Goal: Find specific page/section: Find specific page/section

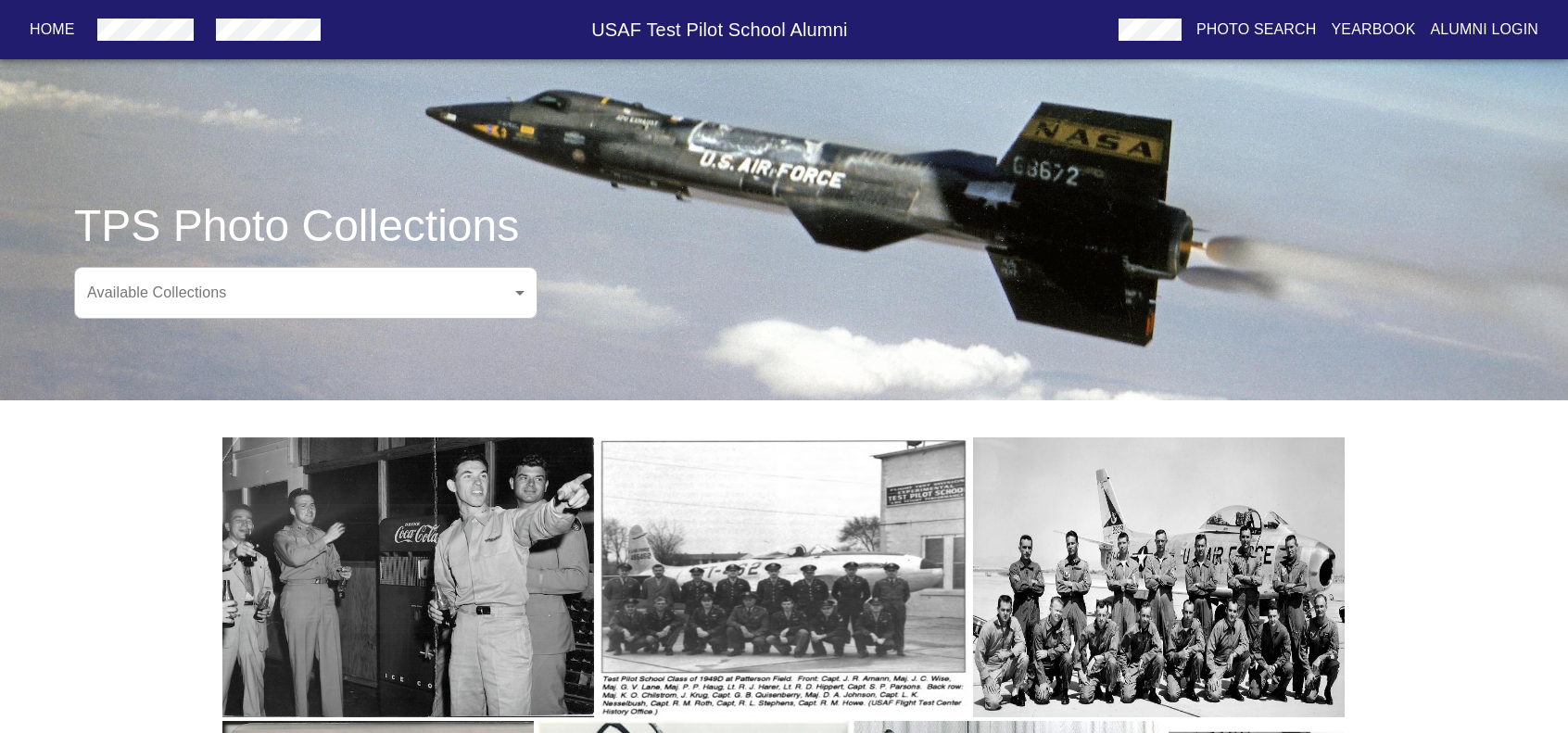
click at [486, 277] on body "Home USAF Test Pilot School Alumni Photo Search Yearbook Alumni Login TPS Photo…" at bounding box center [784, 637] width 1568 height 1215
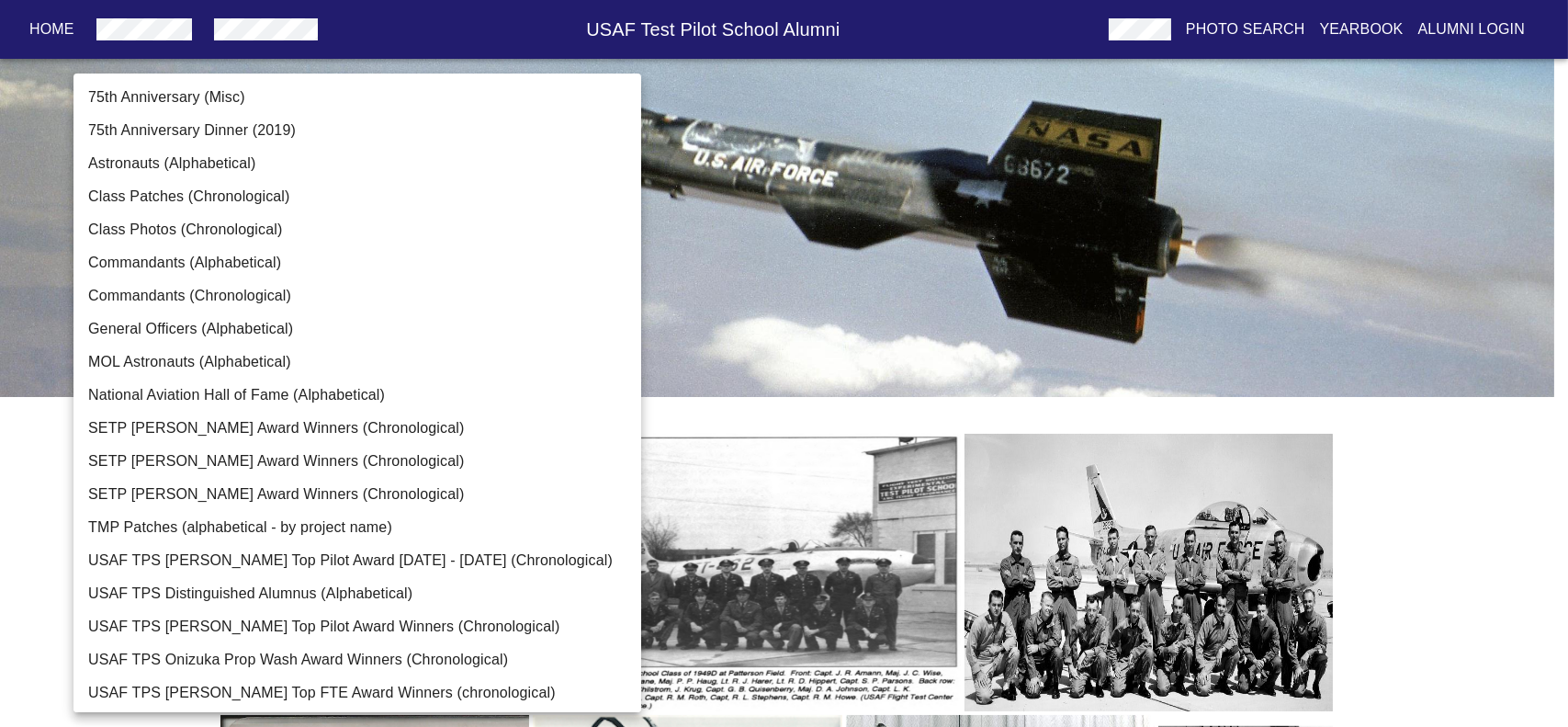
click at [240, 228] on li "Class Photos (Chronological)" at bounding box center [364, 230] width 582 height 33
type input "Class Photos (Chronological)"
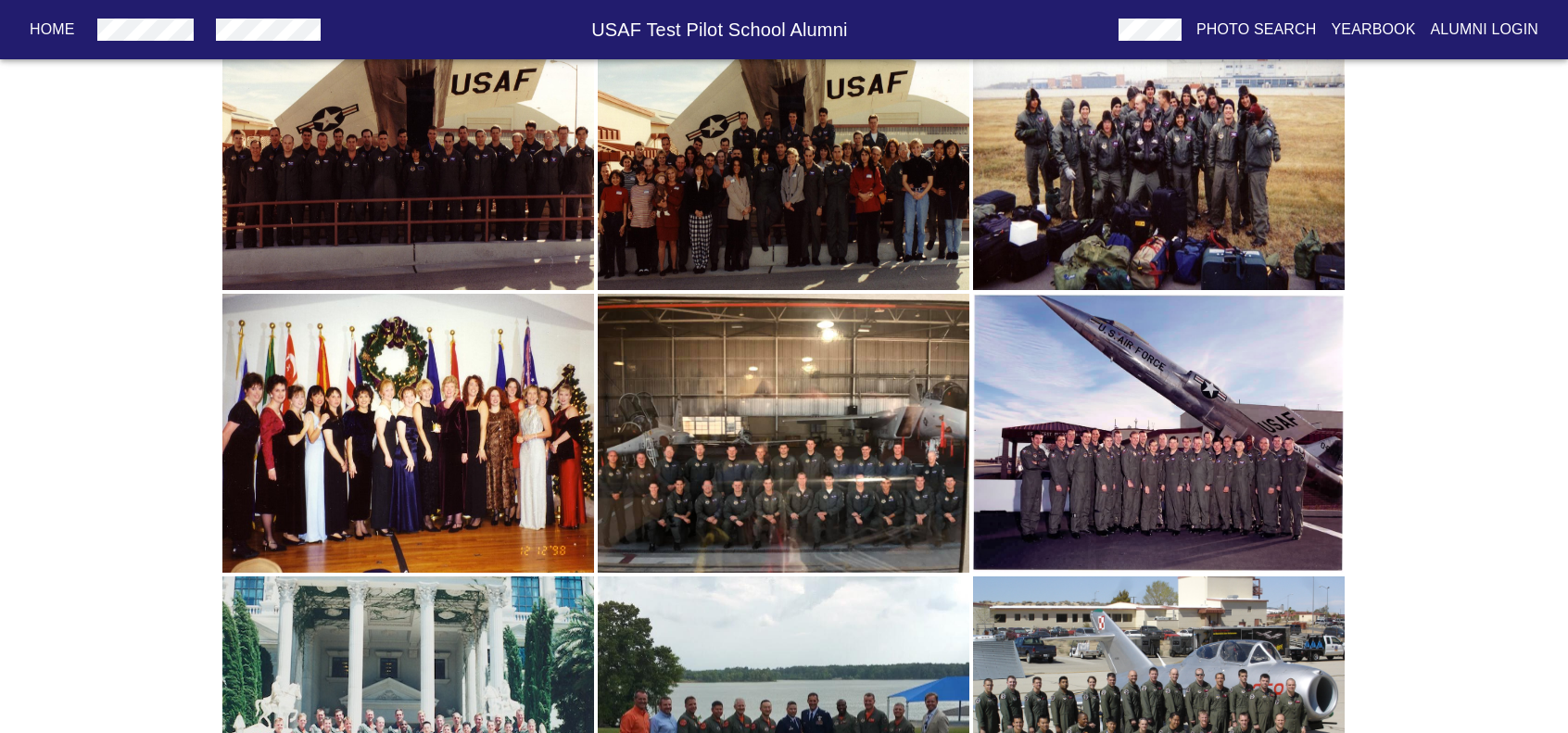
scroll to position [6483, 0]
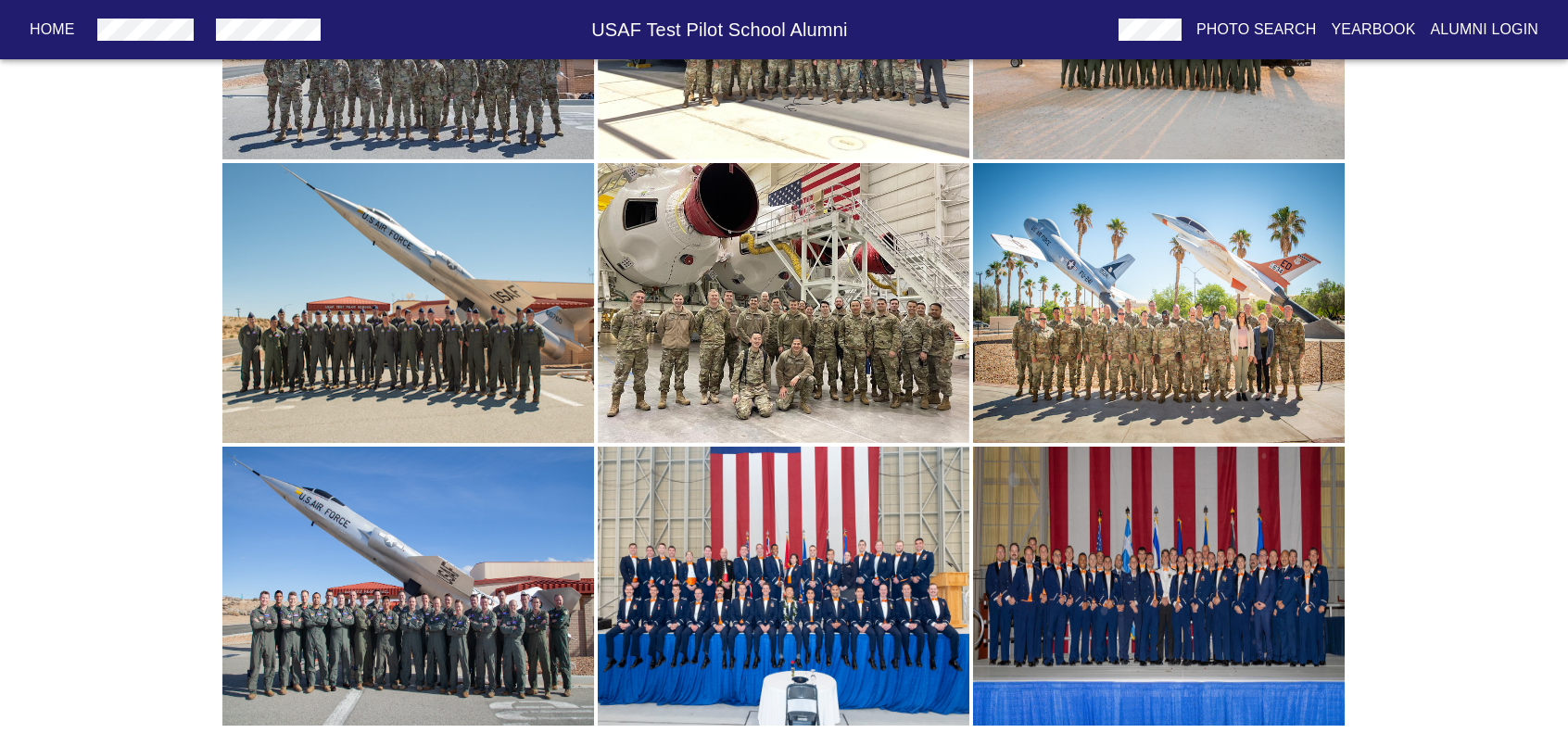
click at [1224, 574] on img "button" at bounding box center [1159, 586] width 372 height 279
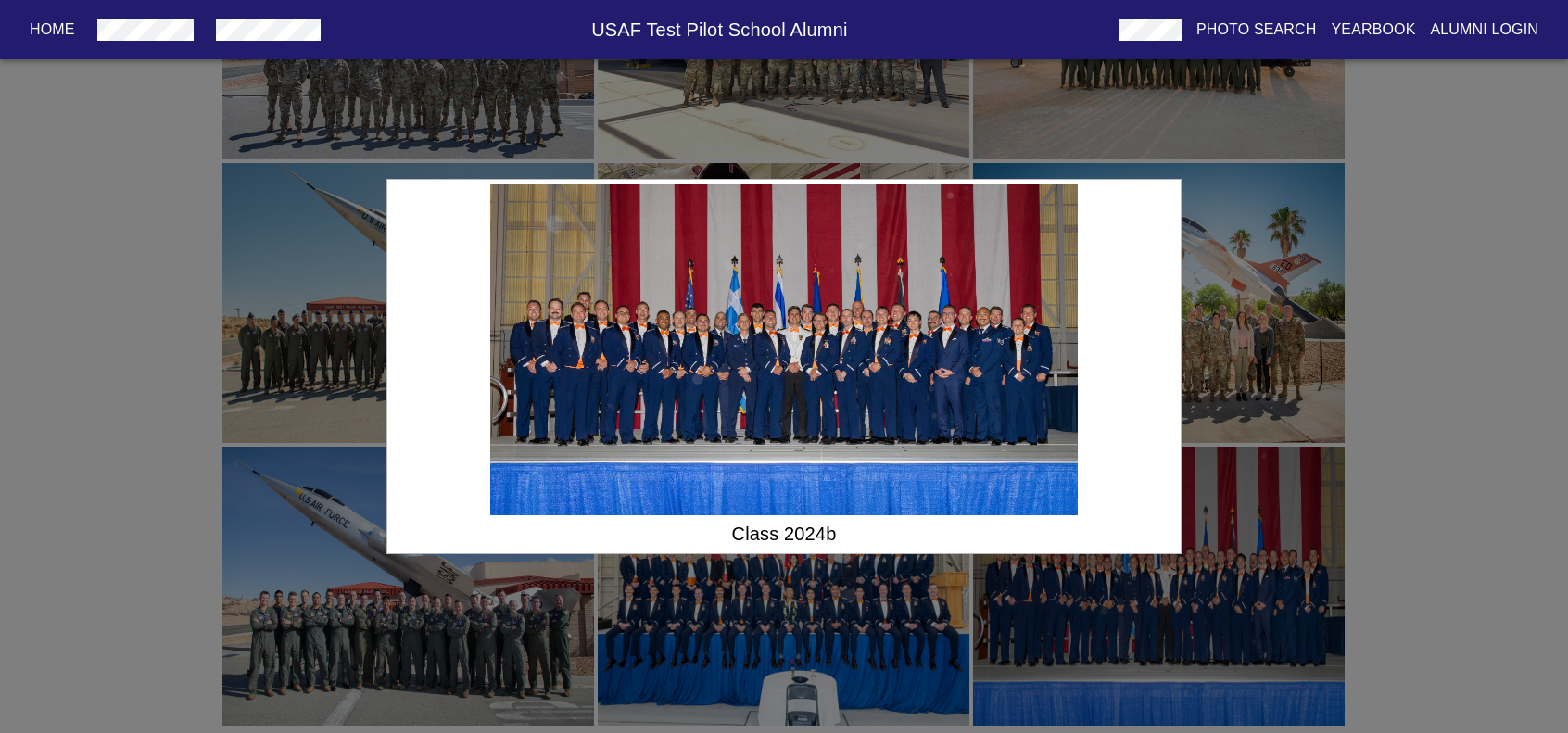
click at [1455, 536] on div "Class 2024b" at bounding box center [784, 366] width 1568 height 733
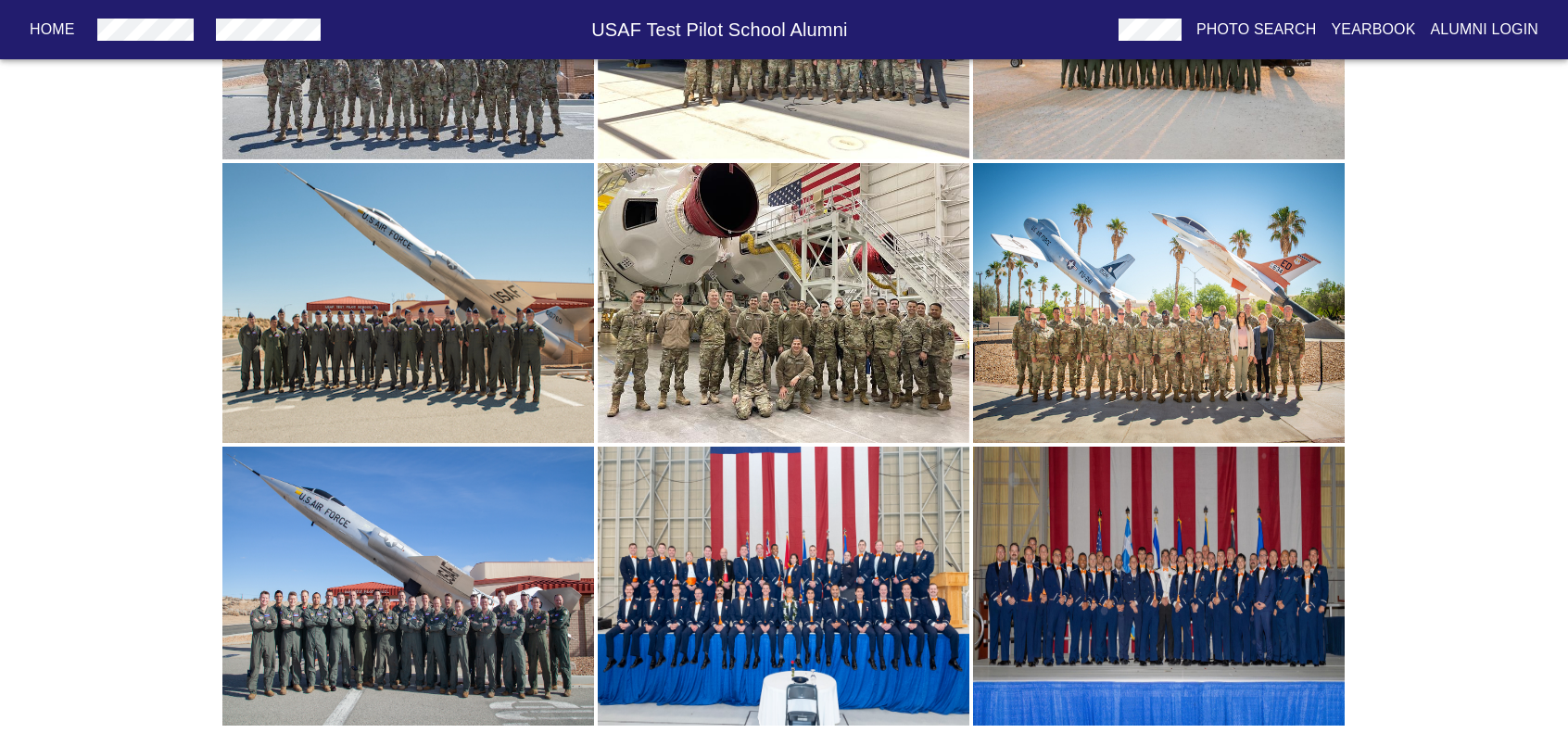
click at [848, 576] on img "button" at bounding box center [783, 586] width 372 height 279
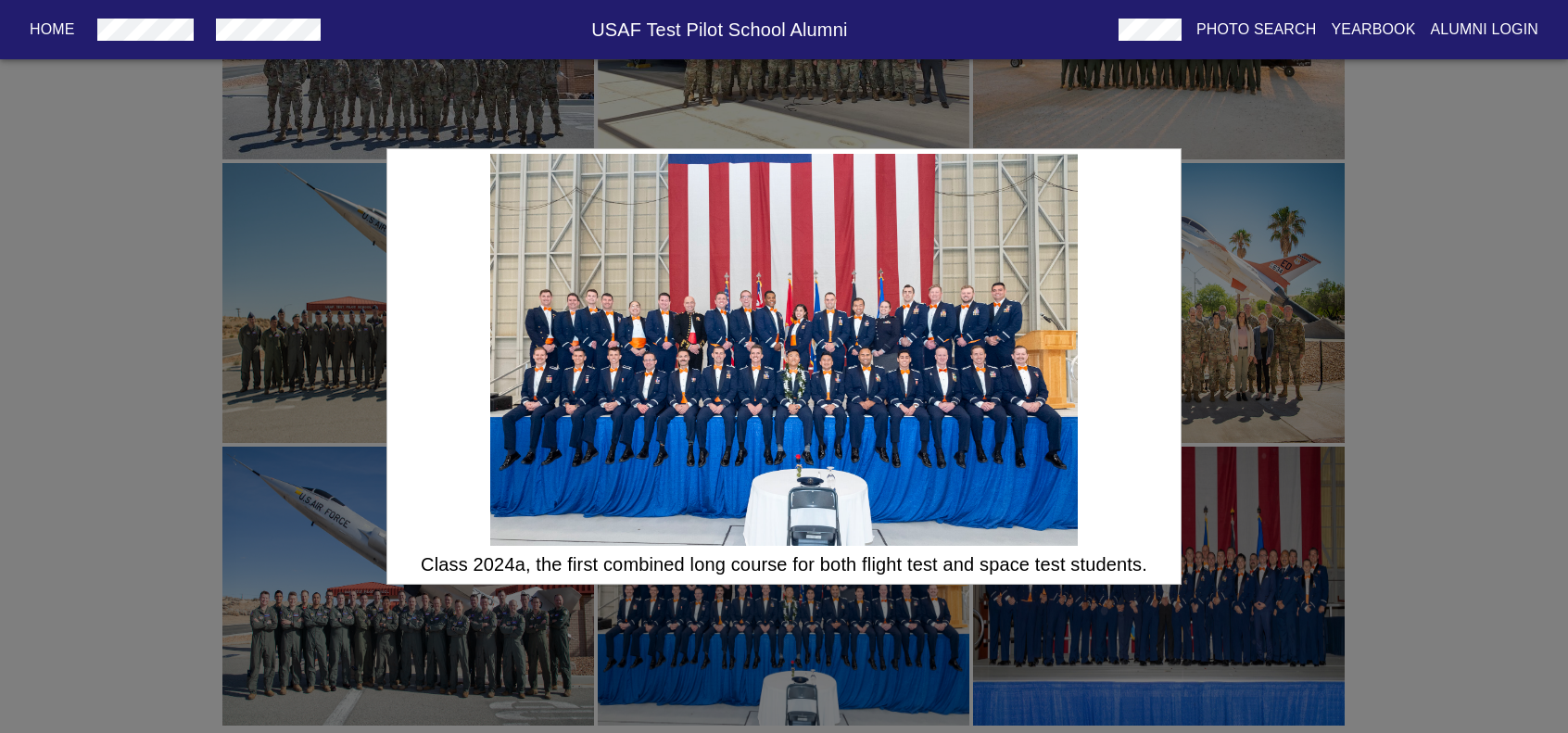
click at [1447, 363] on div "Class 2024a, the first combined long course for both flight test and space test…" at bounding box center [784, 366] width 1568 height 733
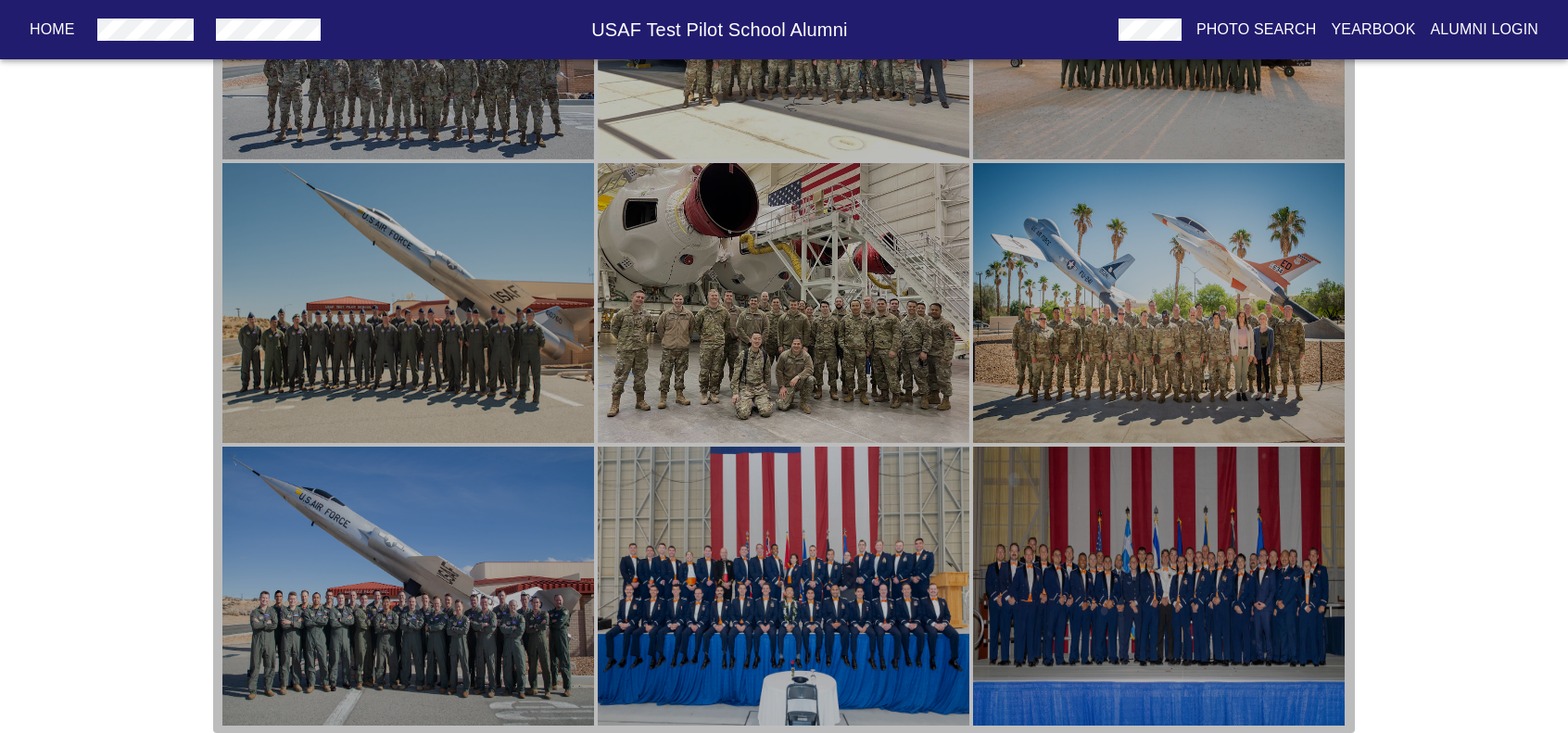
click at [372, 570] on img "button" at bounding box center [407, 586] width 372 height 279
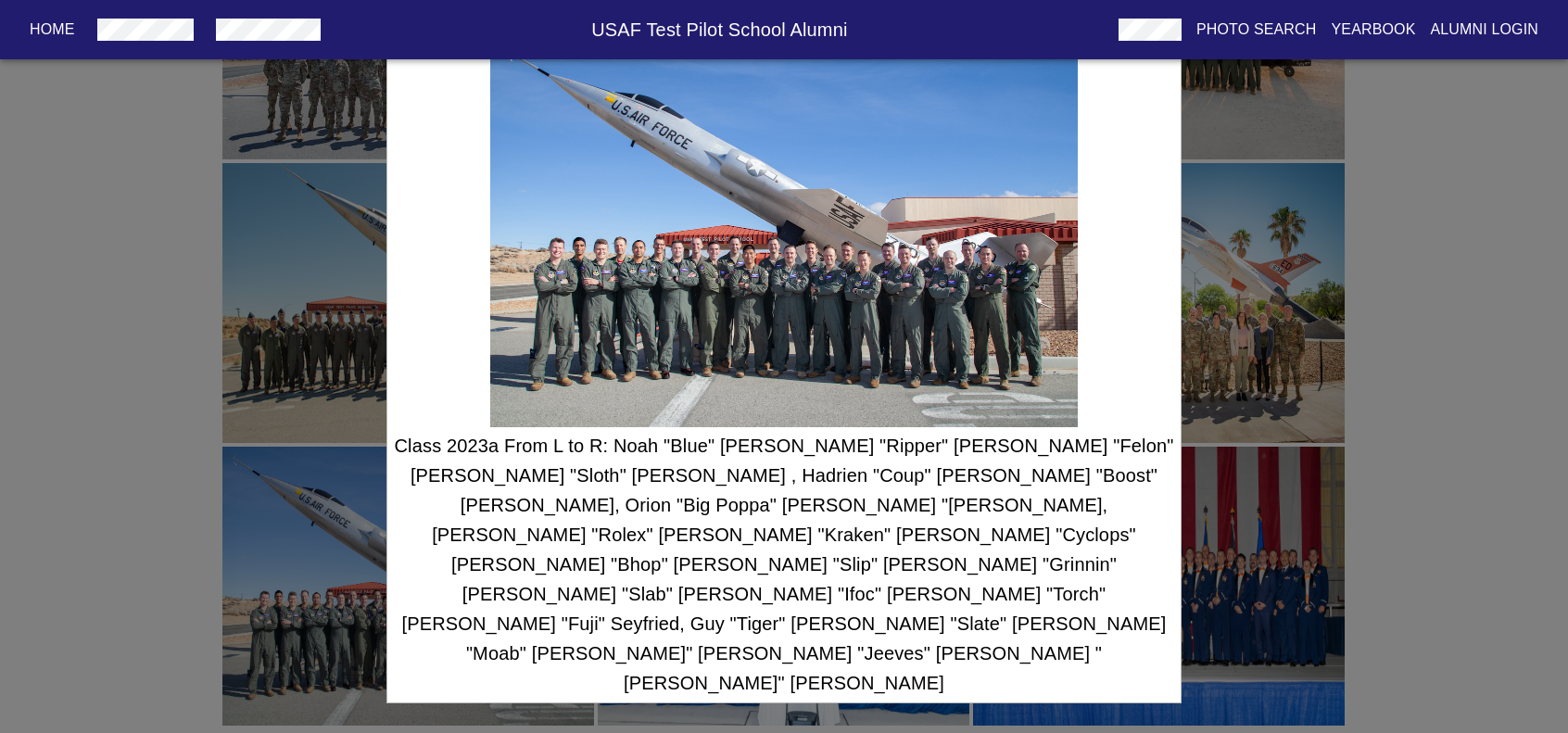
click at [1374, 379] on div "Class 2023a From L to R: Noah "Blue" [PERSON_NAME] "Ripper" [PERSON_NAME] "Felo…" at bounding box center [784, 366] width 1568 height 733
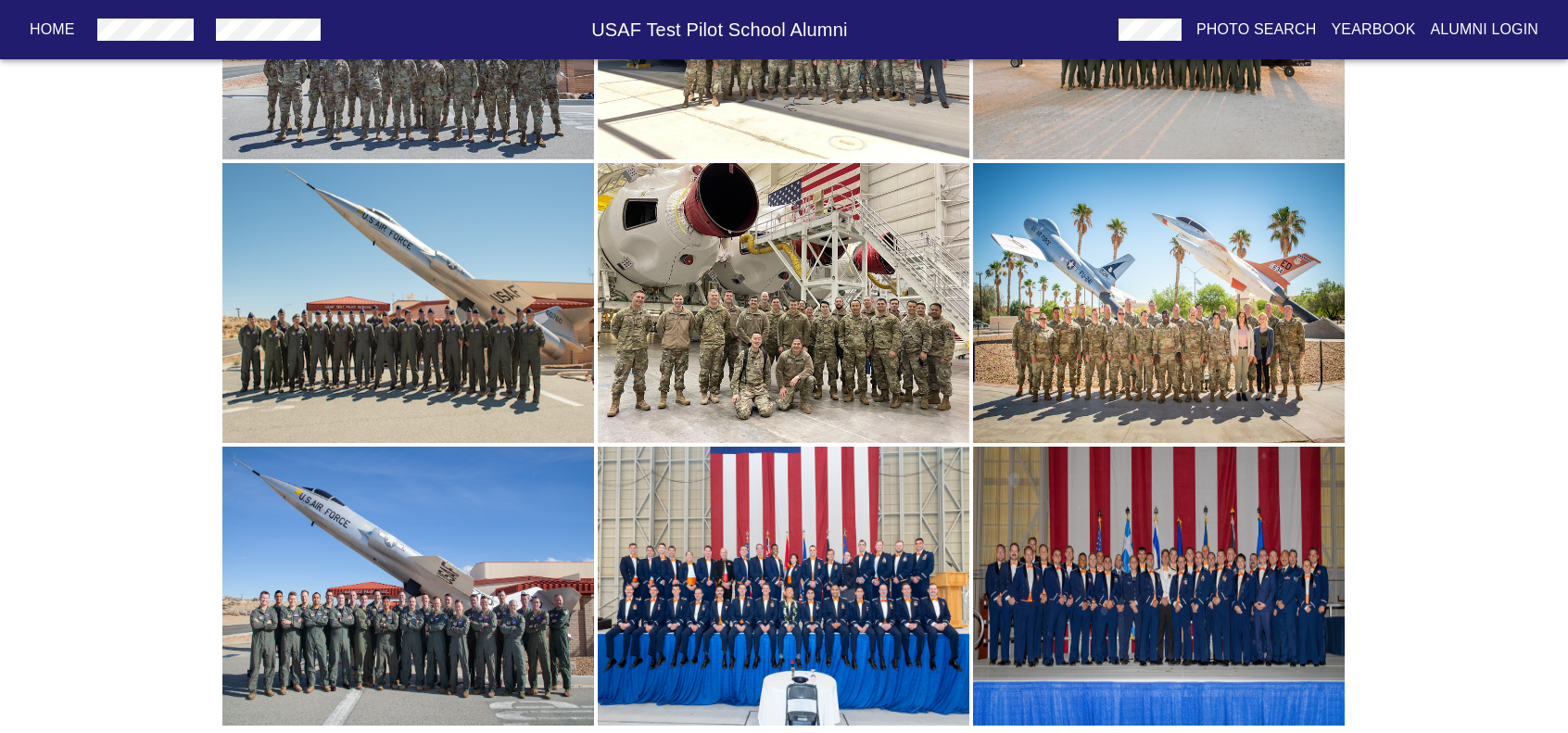
click at [1205, 349] on img "button" at bounding box center [1159, 303] width 372 height 279
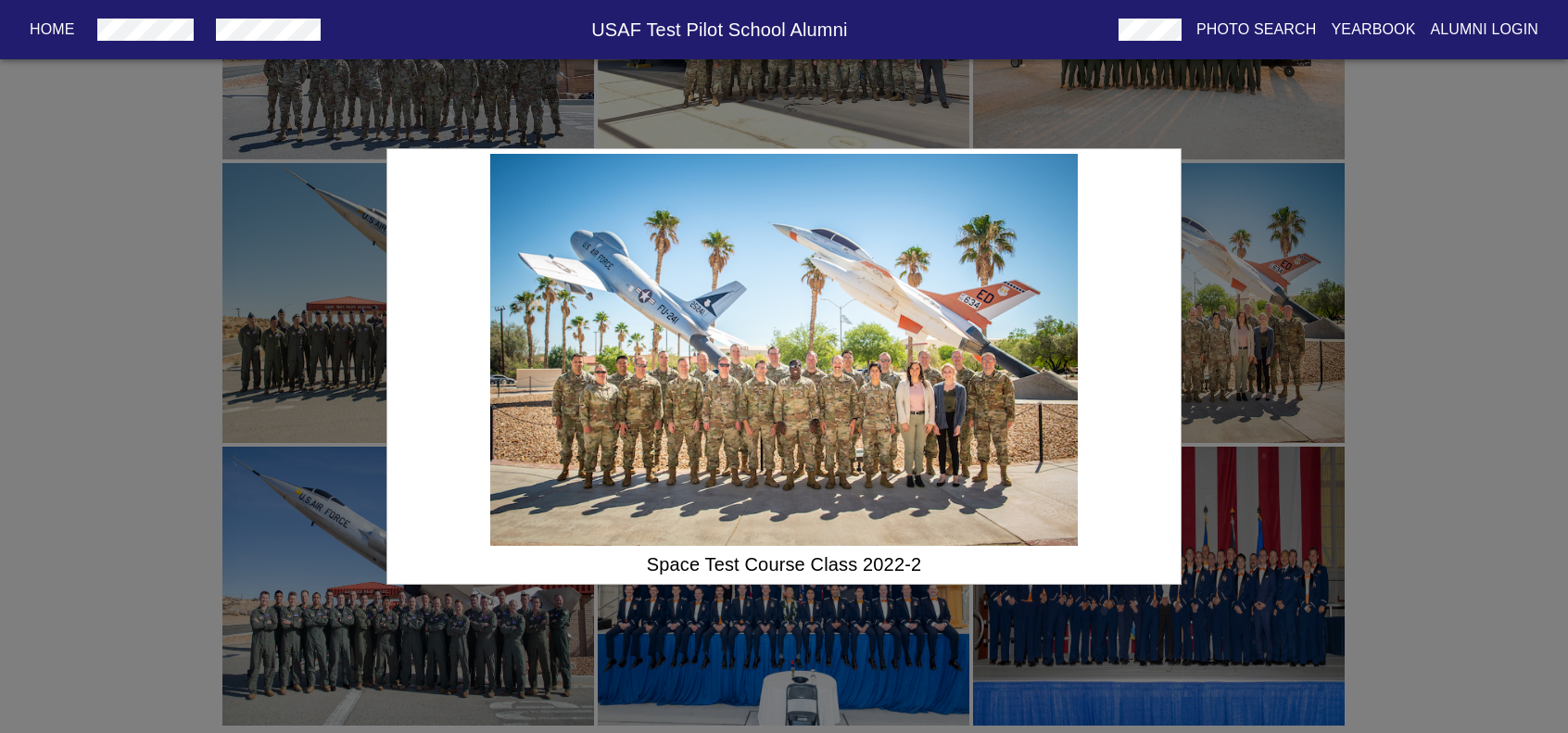
click at [1509, 300] on div "Space Test Course Class 2022-2" at bounding box center [784, 366] width 1568 height 733
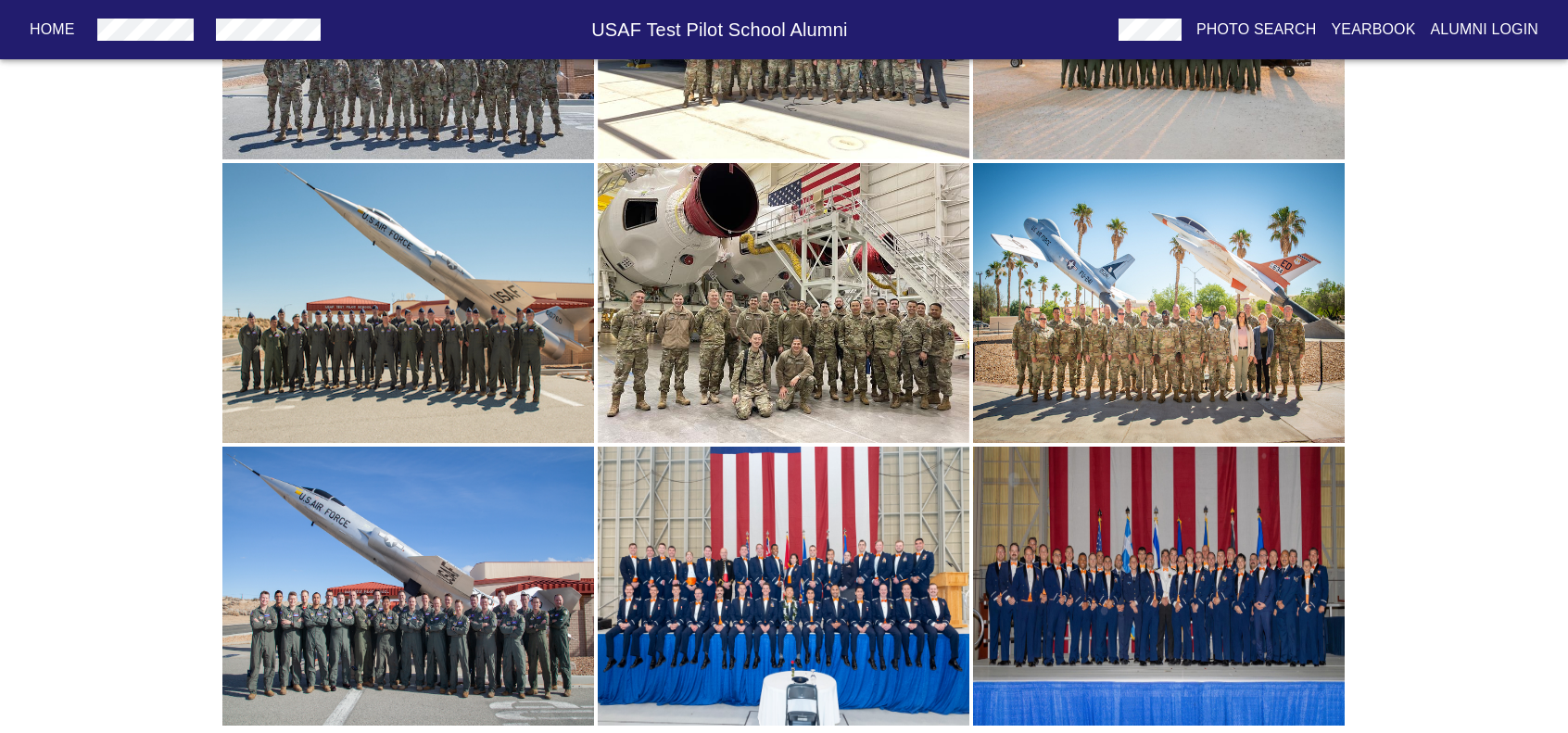
click at [270, 573] on img "button" at bounding box center [407, 586] width 372 height 279
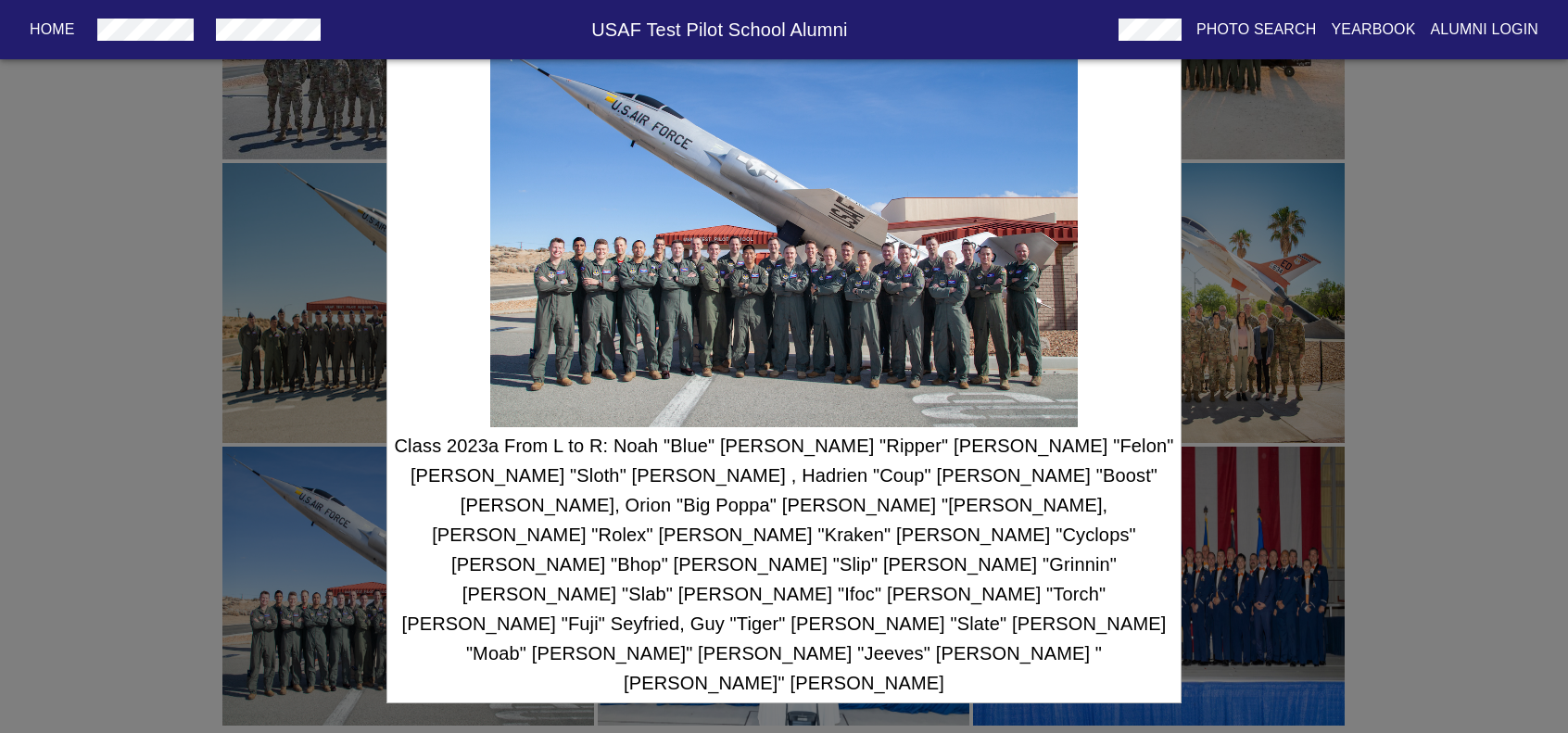
click at [1386, 510] on div "Class 2023a From L to R: Noah "Blue" [PERSON_NAME] "Ripper" [PERSON_NAME] "Felo…" at bounding box center [784, 366] width 1568 height 733
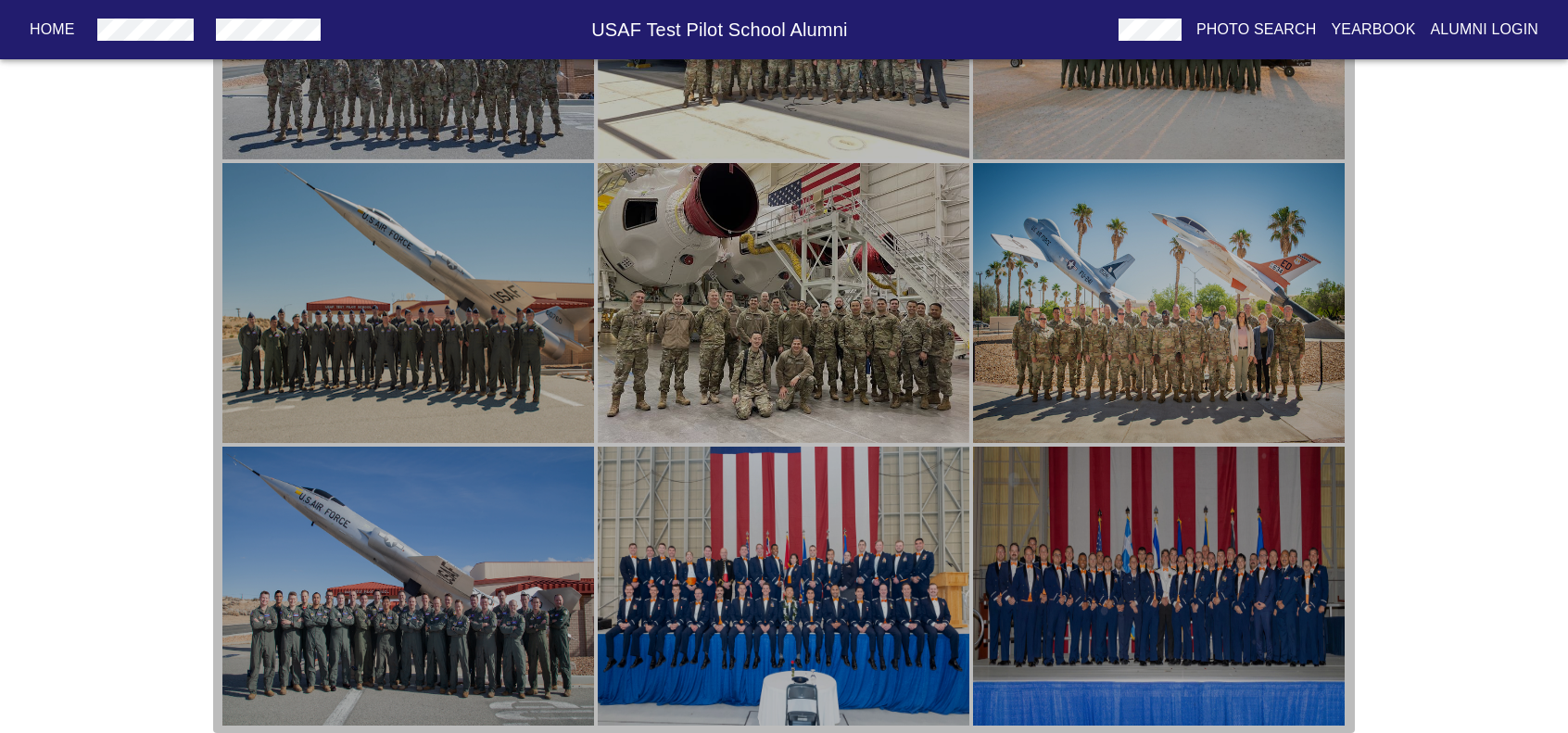
click at [760, 552] on img "button" at bounding box center [783, 586] width 372 height 279
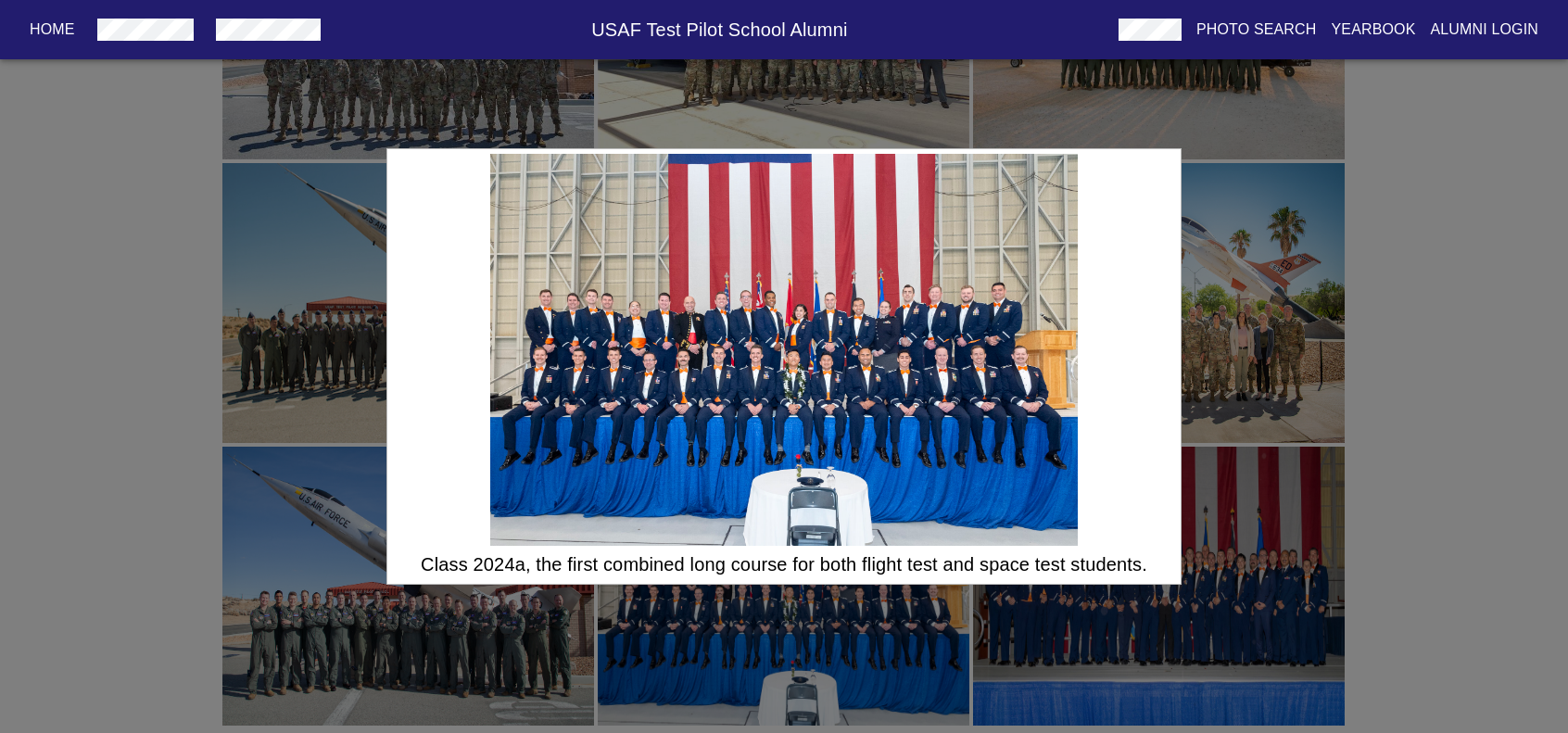
click at [1236, 625] on div "Class 2024a, the first combined long course for both flight test and space test…" at bounding box center [784, 366] width 1568 height 733
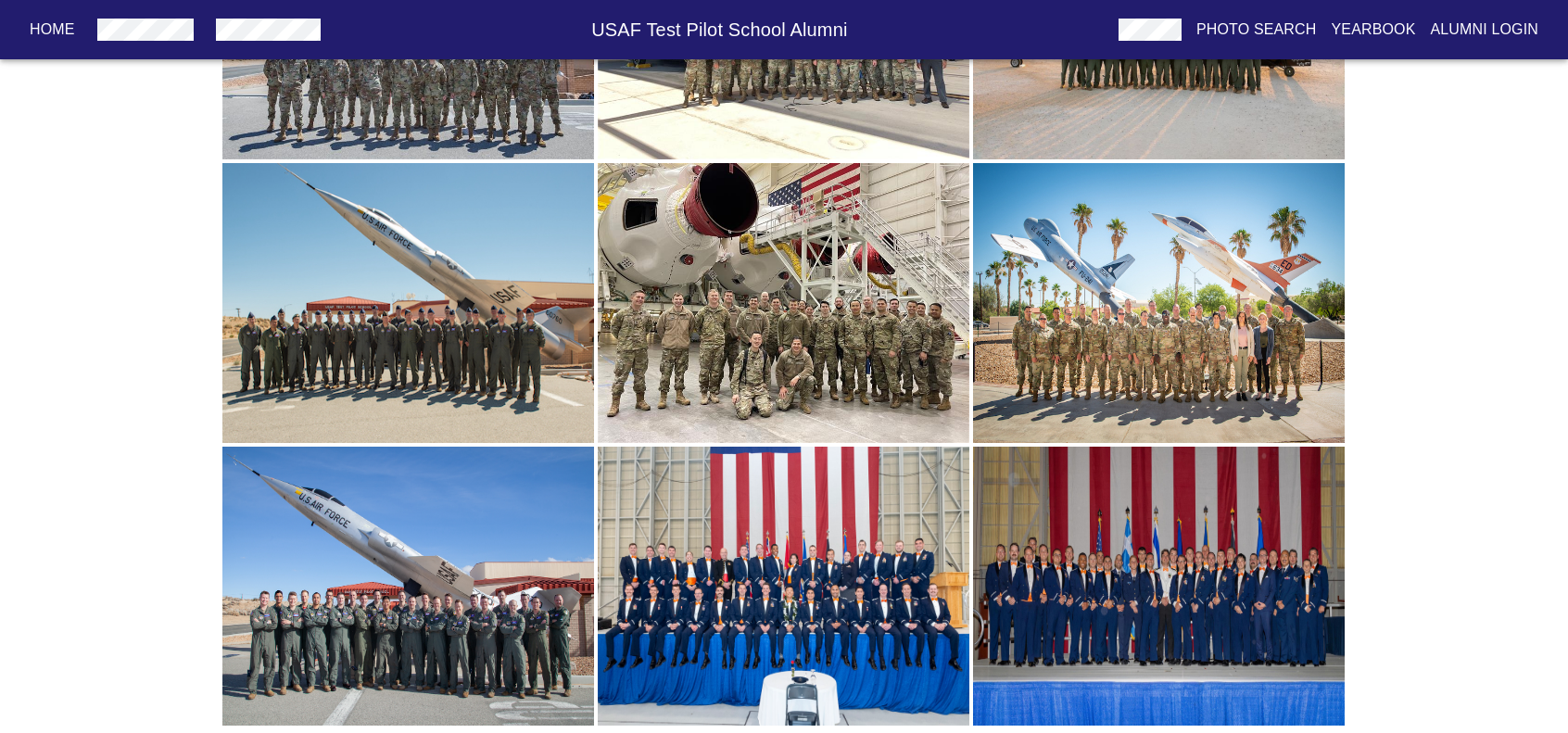
click at [1236, 625] on img "button" at bounding box center [1159, 586] width 372 height 279
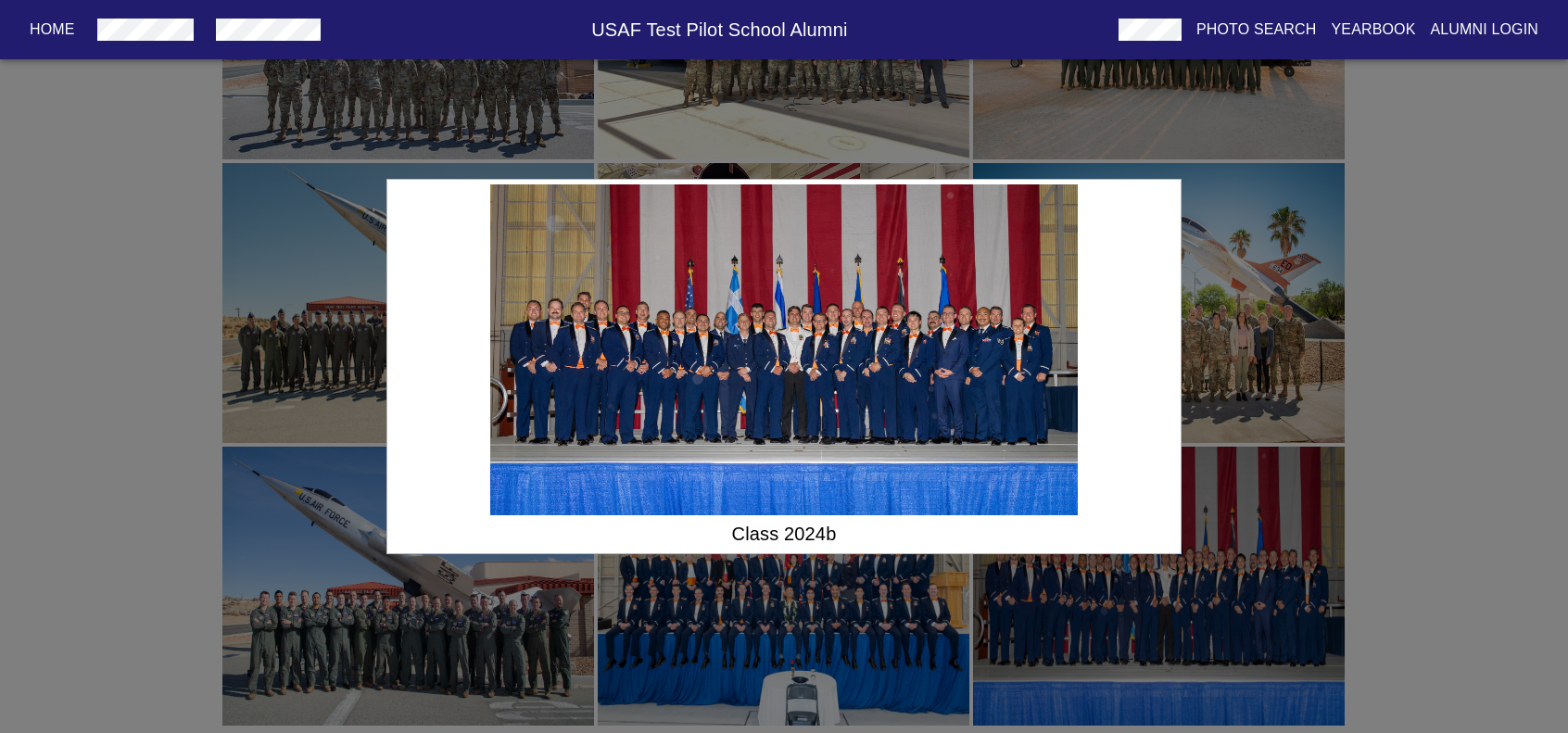
click at [1383, 481] on div "Class 2024b" at bounding box center [784, 366] width 1568 height 733
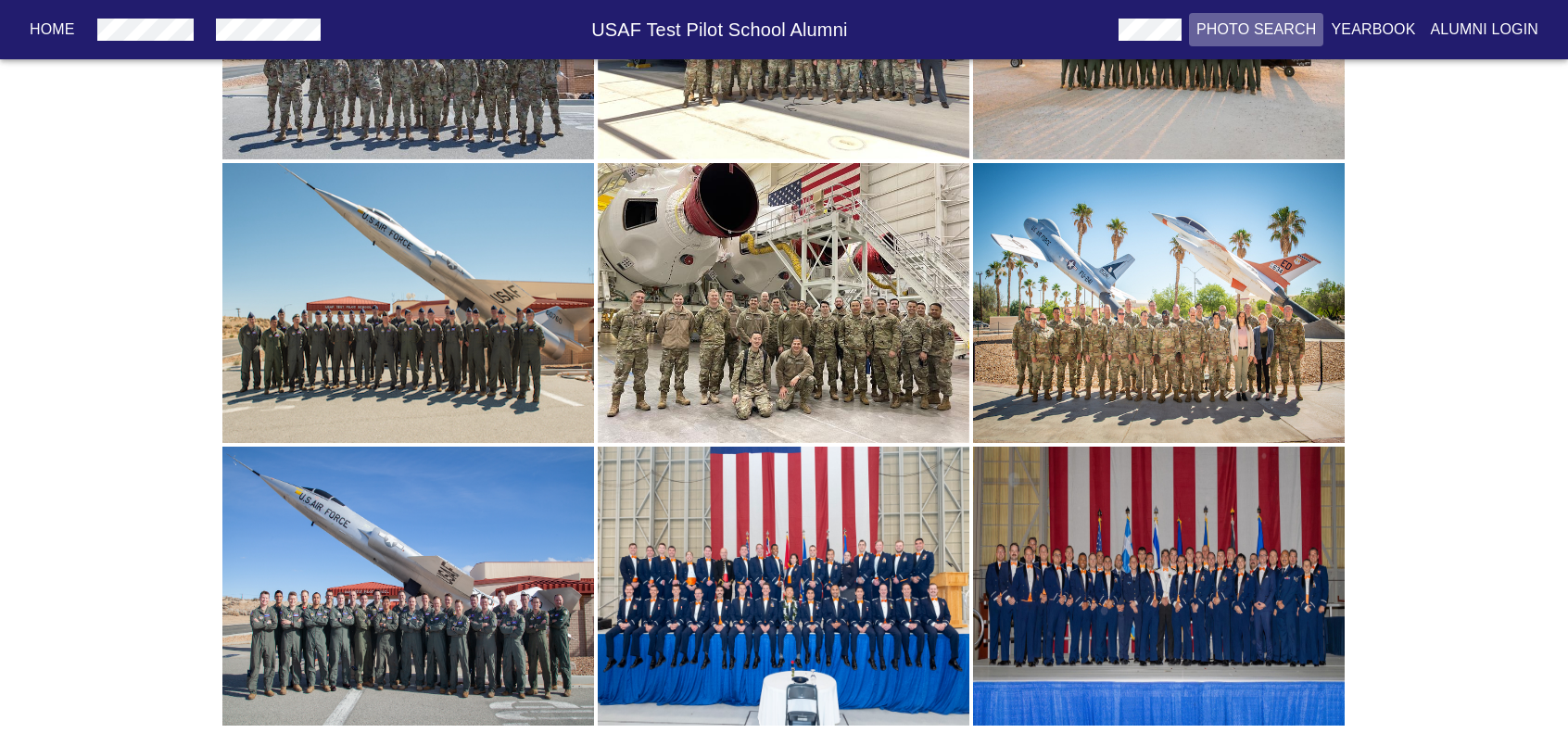
click at [1244, 22] on p "Photo Search" at bounding box center [1257, 30] width 121 height 22
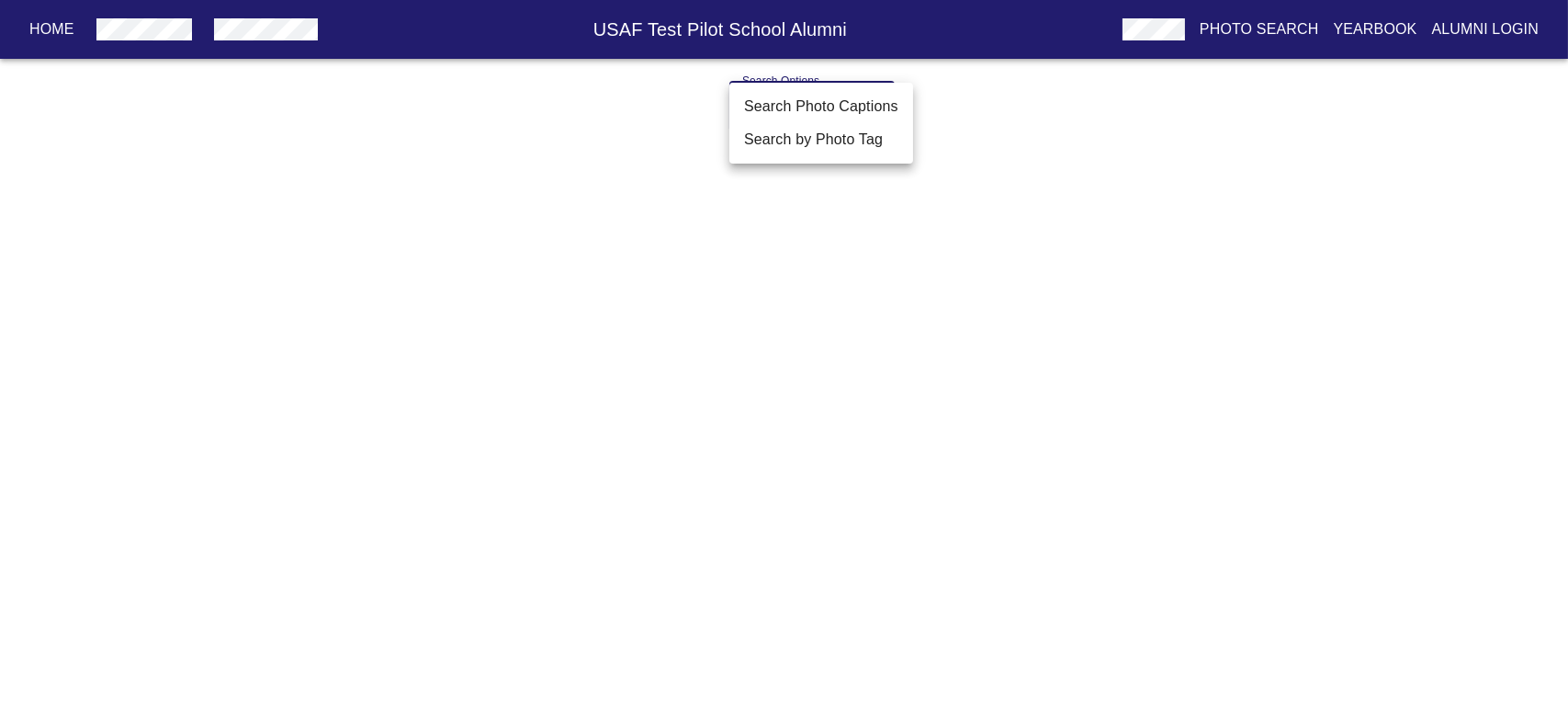
click at [826, 111] on body "Home USAF Test Pilot School Alumni Photo Search Yearbook Alumni Login Search Op…" at bounding box center [784, 121] width 1568 height 95
click at [138, 30] on div at bounding box center [784, 364] width 1568 height 727
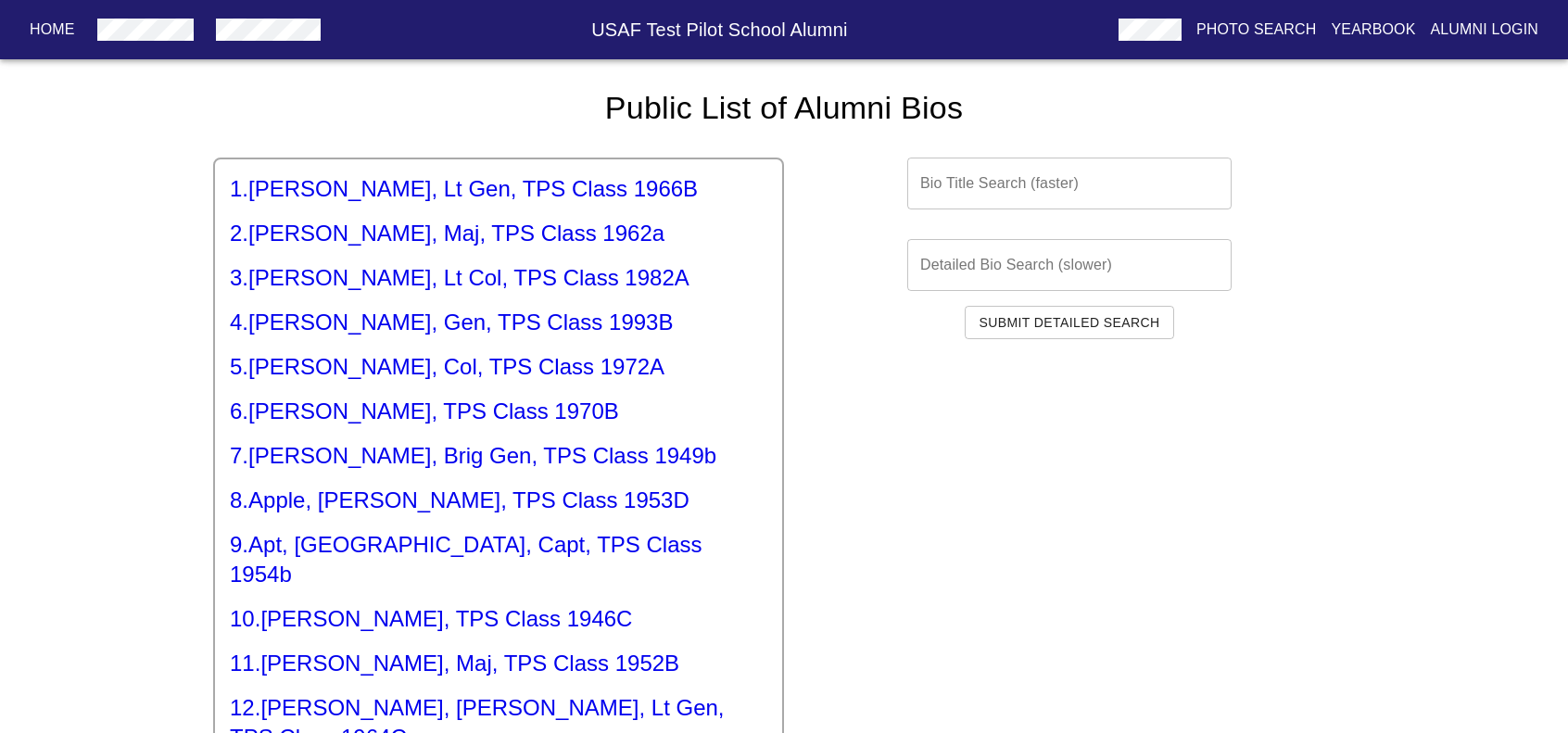
click at [1059, 178] on input "text" at bounding box center [1068, 183] width 324 height 52
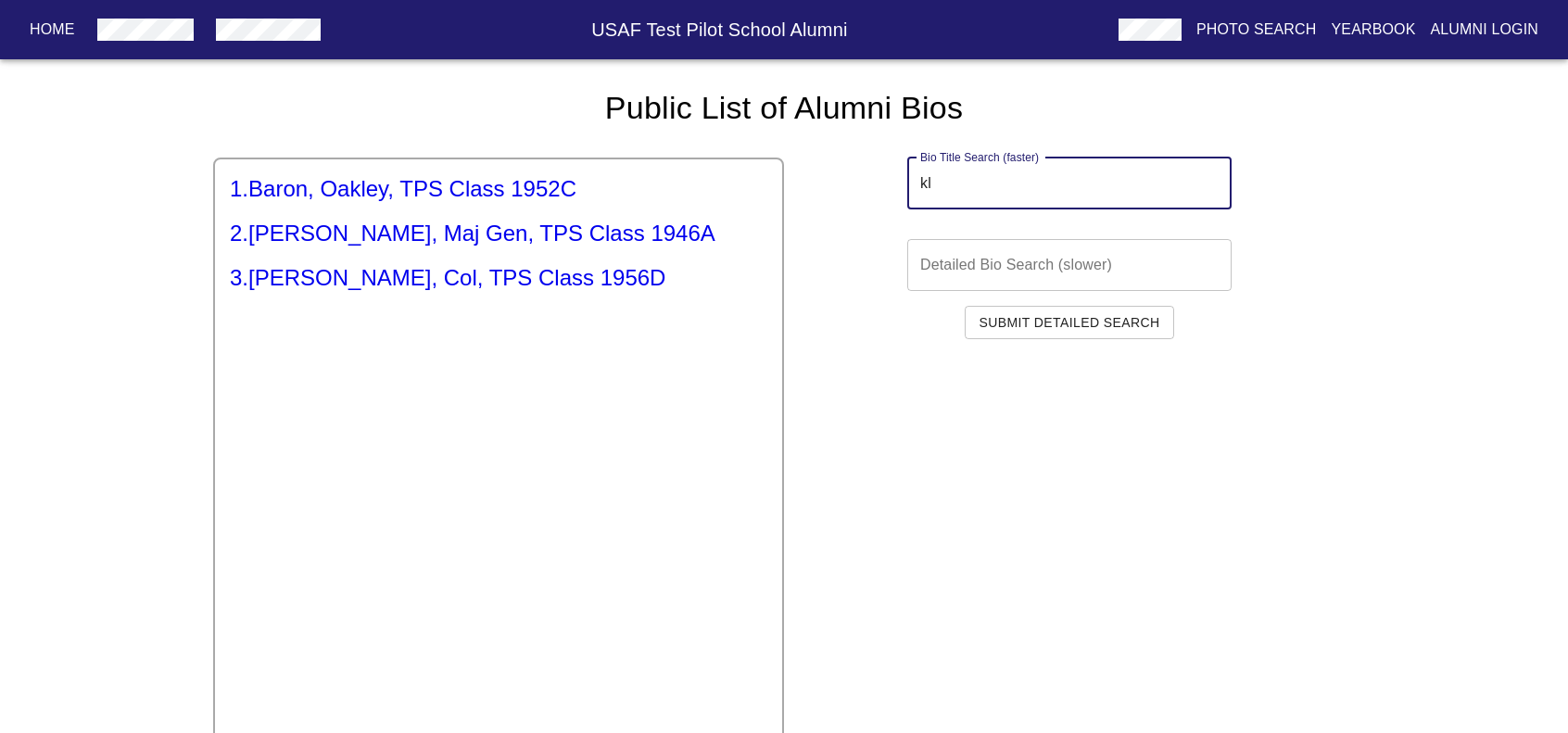
type input "k"
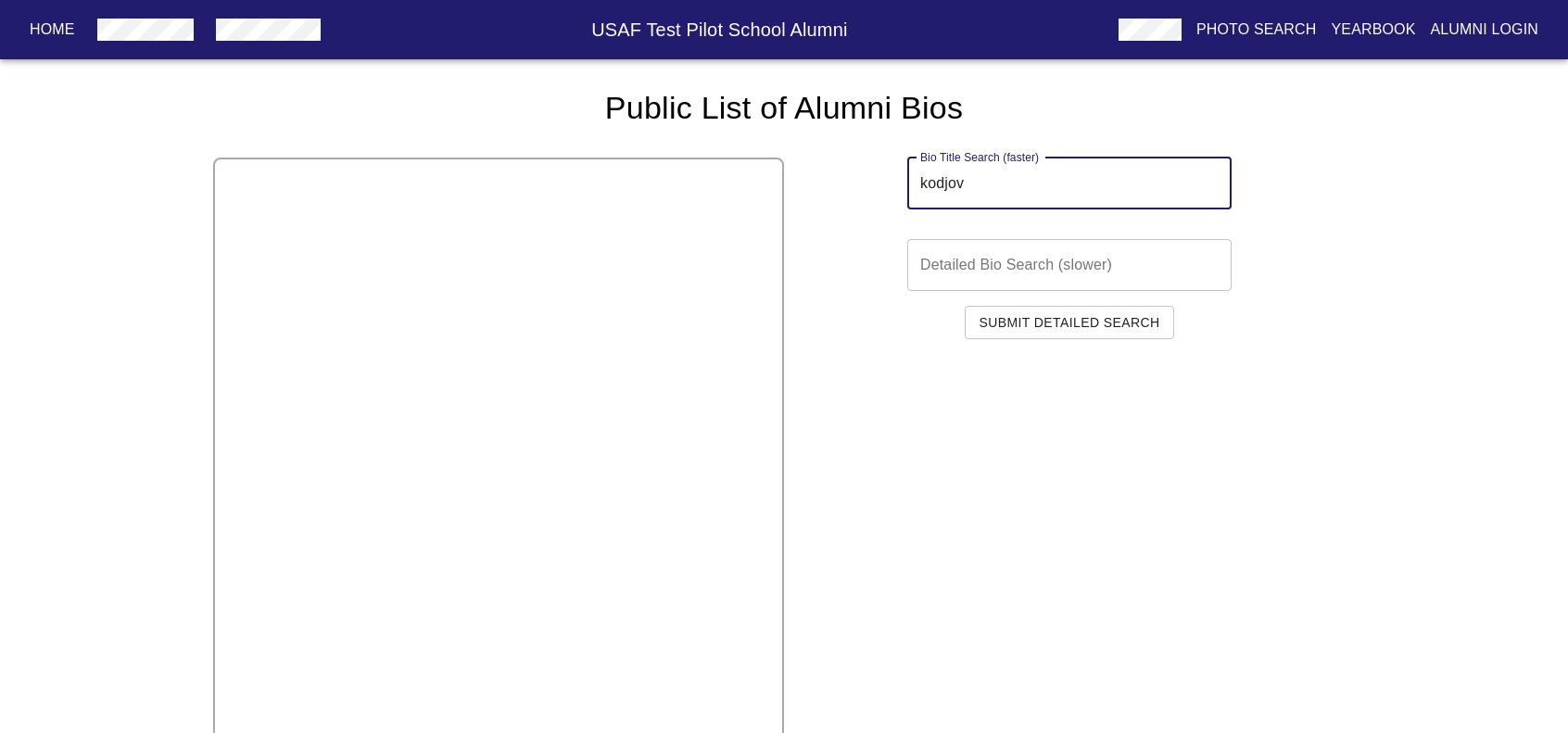
type input "kodjovi"
